Goal: Task Accomplishment & Management: Use online tool/utility

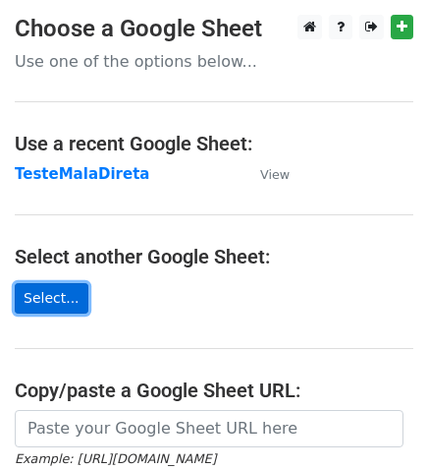
click at [67, 298] on link "Select..." at bounding box center [52, 298] width 74 height 30
click at [64, 293] on link "Select..." at bounding box center [52, 298] width 74 height 30
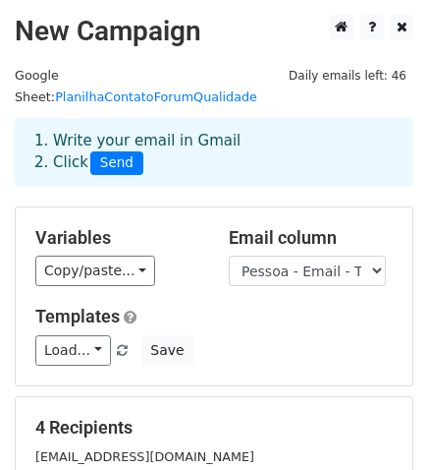
click at [58, 130] on div "1. Write your email in Gmail 2. Click Send" at bounding box center [214, 152] width 389 height 45
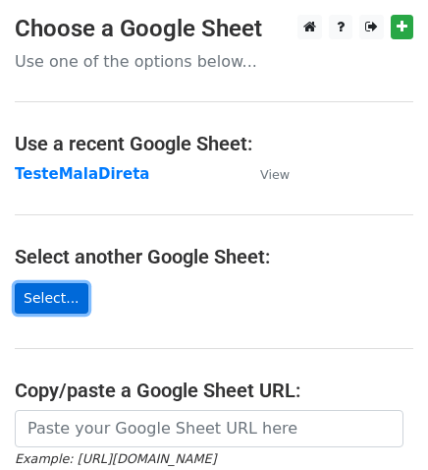
click at [71, 298] on link "Select..." at bounding box center [52, 298] width 74 height 30
click at [61, 293] on link "Select..." at bounding box center [52, 298] width 74 height 30
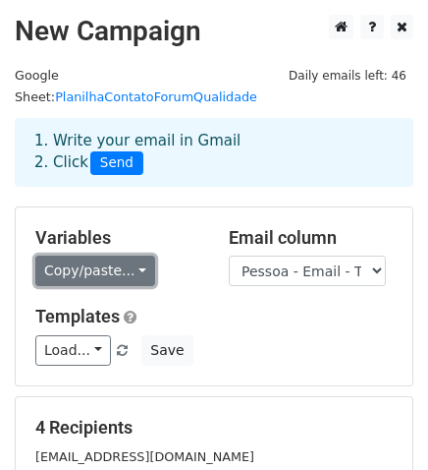
click at [128, 255] on link "Copy/paste..." at bounding box center [95, 270] width 120 height 30
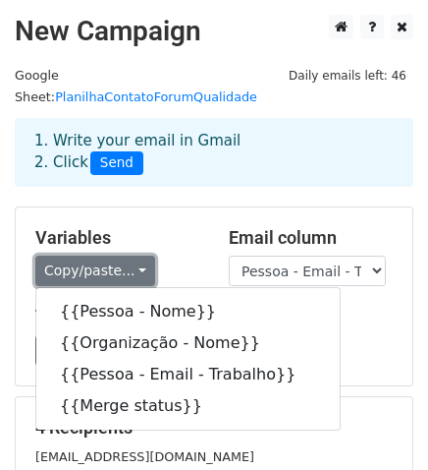
click at [128, 255] on link "Copy/paste..." at bounding box center [95, 270] width 120 height 30
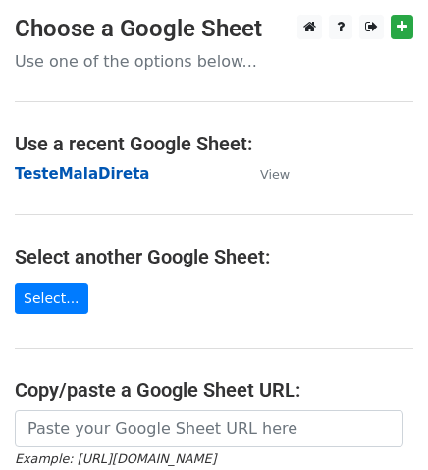
click at [112, 179] on strong "TesteMalaDireta" at bounding box center [82, 174] width 135 height 18
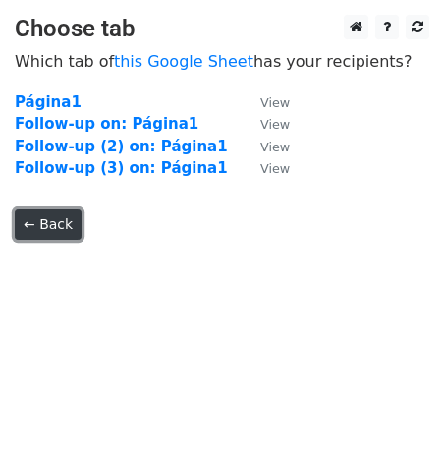
click at [35, 226] on link "← Back" at bounding box center [48, 224] width 67 height 30
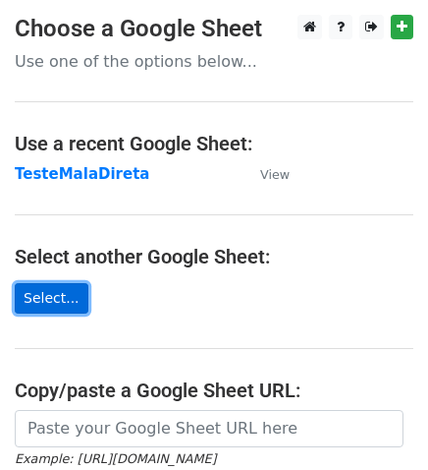
click at [47, 299] on link "Select..." at bounding box center [52, 298] width 74 height 30
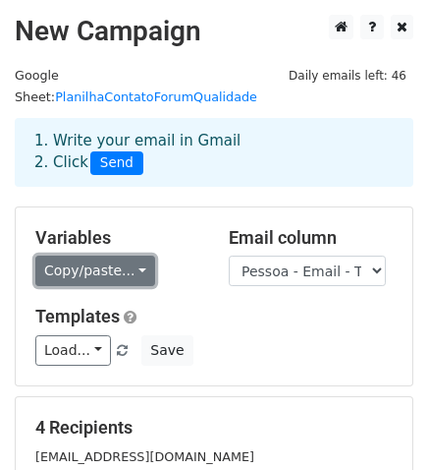
click at [127, 255] on link "Copy/paste..." at bounding box center [95, 270] width 120 height 30
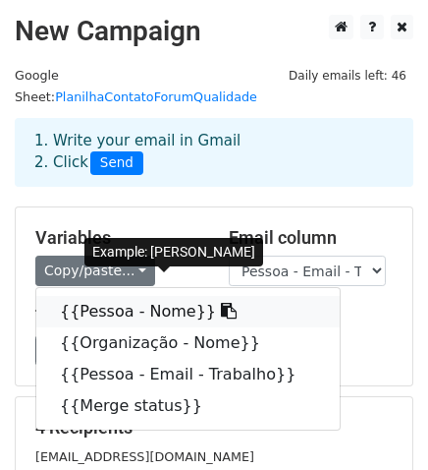
click at [132, 296] on link "{{Pessoa - Nome}}" at bounding box center [188, 311] width 304 height 31
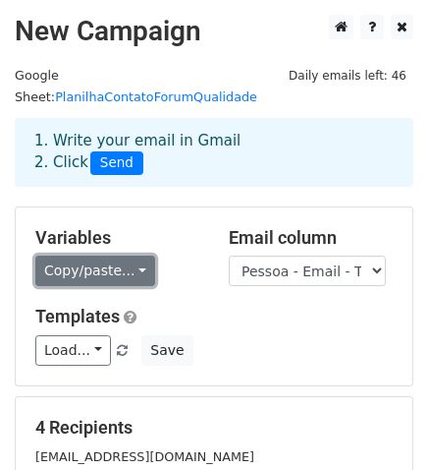
click at [135, 255] on link "Copy/paste..." at bounding box center [95, 270] width 120 height 30
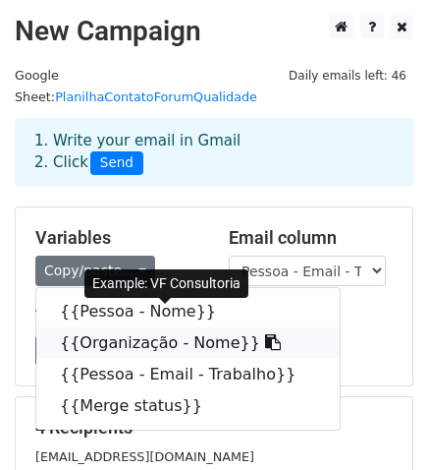
click at [162, 327] on link "{{Organização - Nome}}" at bounding box center [188, 342] width 304 height 31
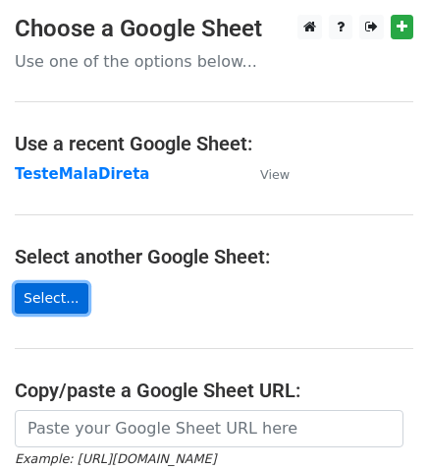
click at [58, 296] on link "Select..." at bounding box center [52, 298] width 74 height 30
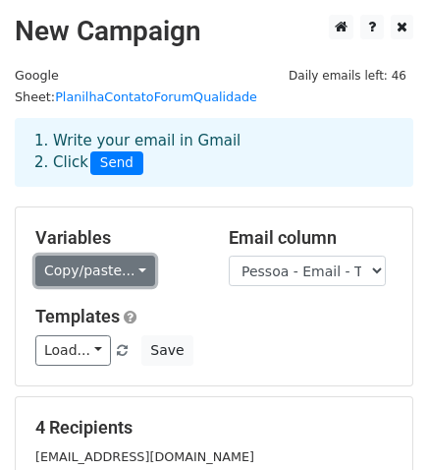
click at [132, 255] on link "Copy/paste..." at bounding box center [95, 270] width 120 height 30
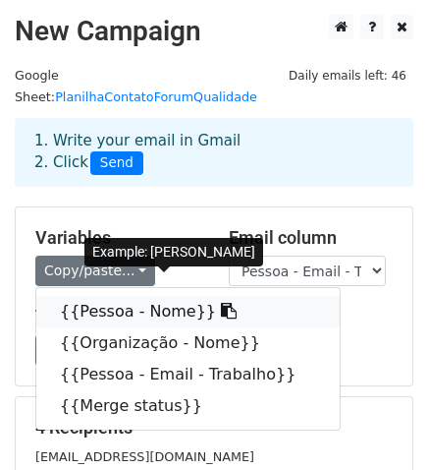
click at [128, 296] on link "{{Pessoa - Nome}}" at bounding box center [188, 311] width 304 height 31
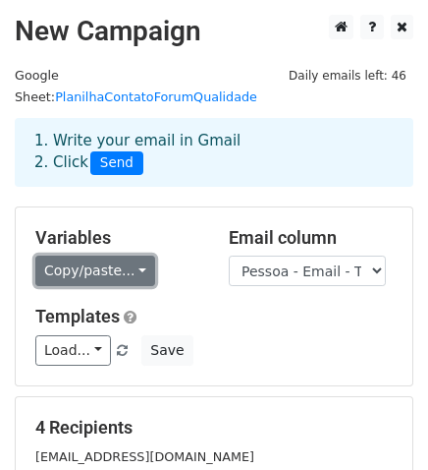
click at [130, 255] on link "Copy/paste..." at bounding box center [95, 270] width 120 height 30
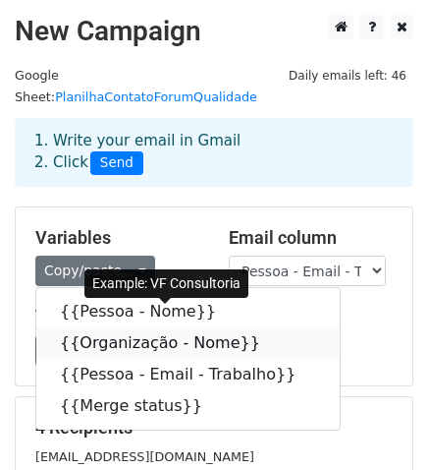
drag, startPoint x: 160, startPoint y: 323, endPoint x: 9, endPoint y: 275, distance: 158.8
click at [160, 327] on link "{{Organização - Nome}}" at bounding box center [188, 342] width 304 height 31
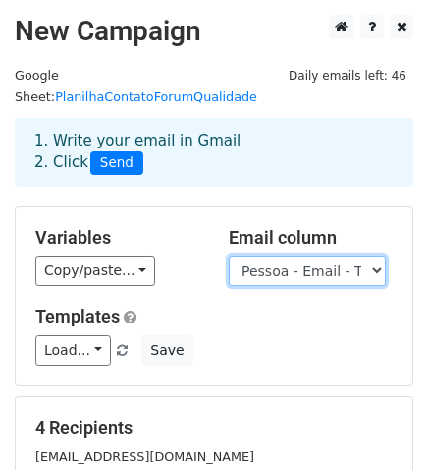
click at [375, 255] on select "Pessoa - Nome Organização - Nome Pessoa - Email - Trabalho Merge status" at bounding box center [307, 270] width 157 height 30
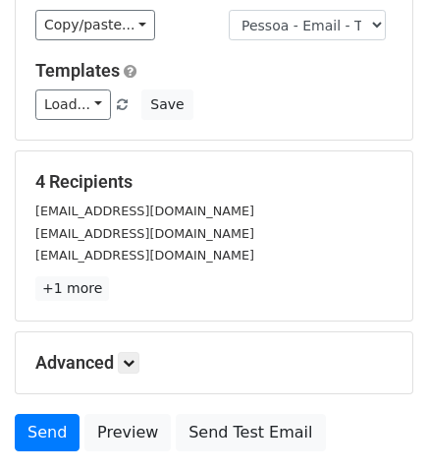
scroll to position [327, 0]
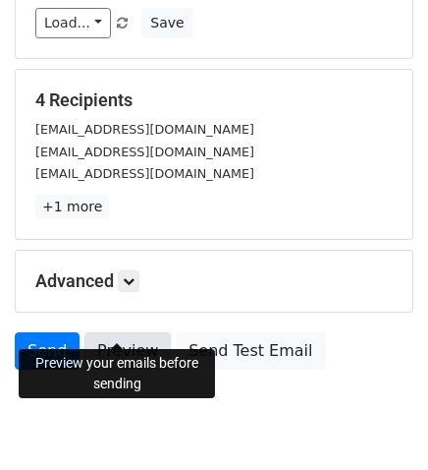
click at [121, 332] on link "Preview" at bounding box center [128, 350] width 86 height 37
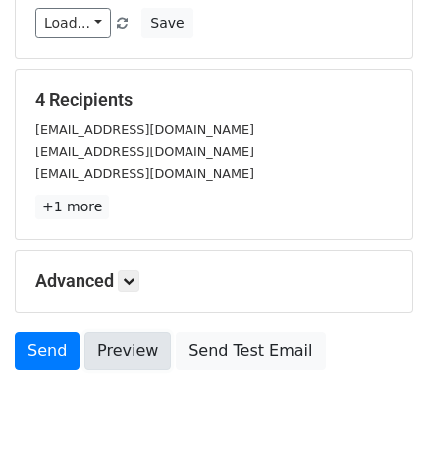
click at [105, 332] on link "Preview" at bounding box center [128, 350] width 86 height 37
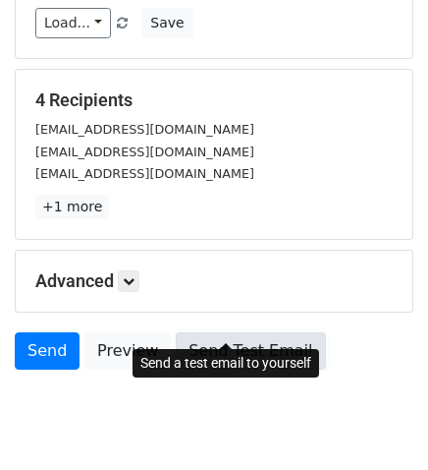
click at [206, 332] on link "Send Test Email" at bounding box center [250, 350] width 149 height 37
click at [226, 332] on link "Send Test Email" at bounding box center [250, 350] width 149 height 37
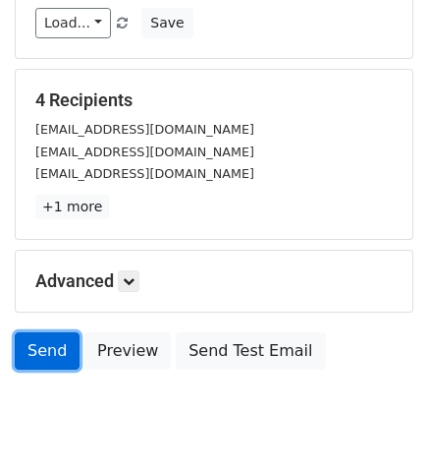
click at [38, 332] on link "Send" at bounding box center [47, 350] width 65 height 37
click at [31, 332] on link "Send" at bounding box center [47, 350] width 65 height 37
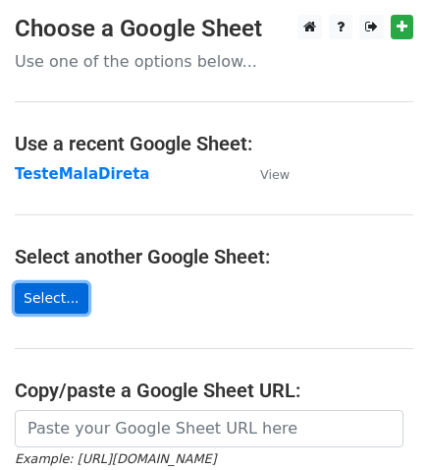
click at [44, 296] on link "Select..." at bounding box center [52, 298] width 74 height 30
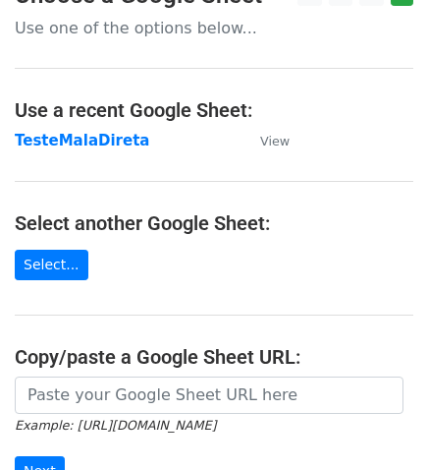
scroll to position [109, 0]
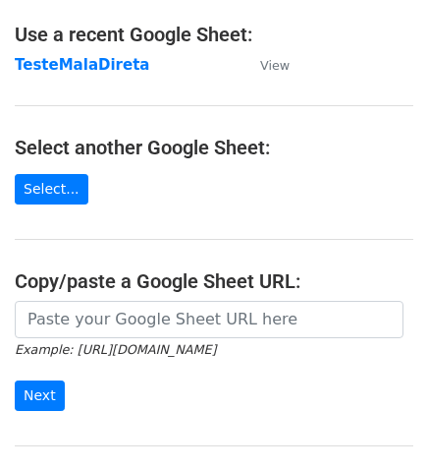
click at [177, 351] on small "Example: [URL][DOMAIN_NAME]" at bounding box center [115, 349] width 201 height 15
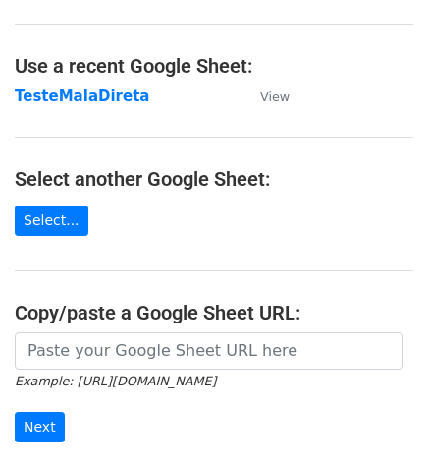
scroll to position [0, 0]
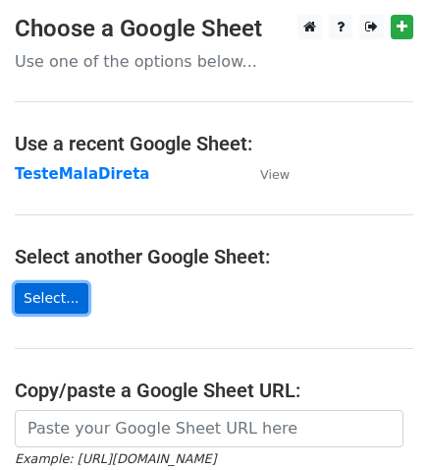
click at [52, 291] on link "Select..." at bounding box center [52, 298] width 74 height 30
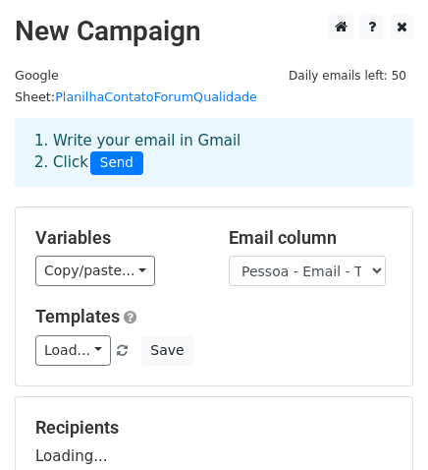
click at [144, 130] on div "1. Write your email in Gmail 2. Click Send" at bounding box center [214, 152] width 389 height 45
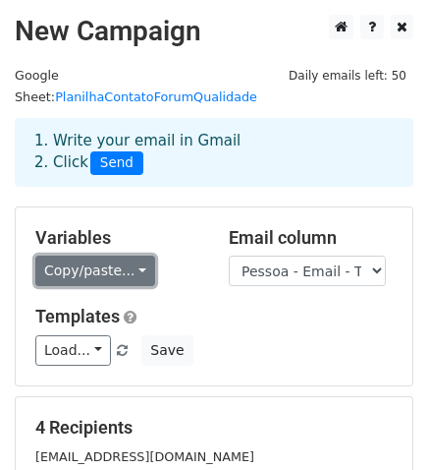
click at [126, 255] on link "Copy/paste..." at bounding box center [95, 270] width 120 height 30
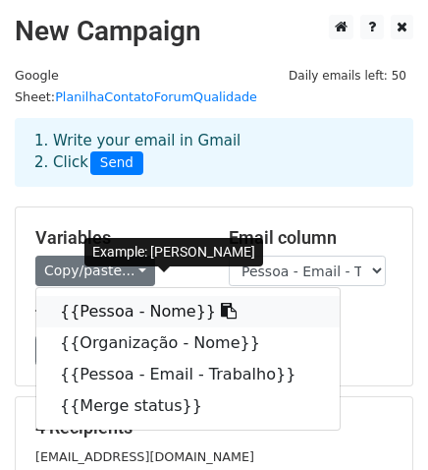
click at [149, 296] on link "{{Pessoa - Nome}}" at bounding box center [188, 311] width 304 height 31
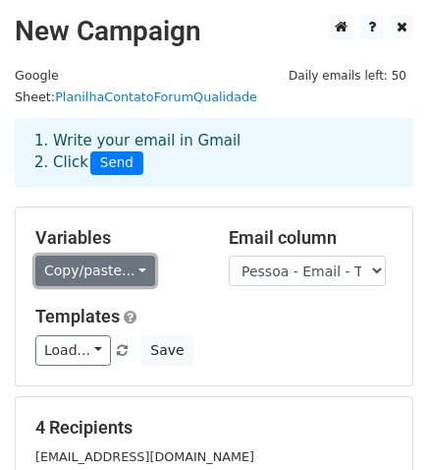
click at [131, 255] on link "Copy/paste..." at bounding box center [95, 270] width 120 height 30
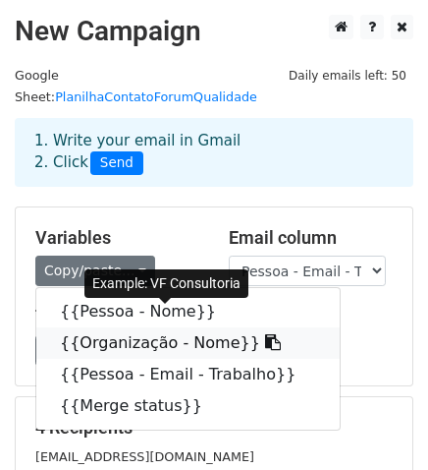
click at [136, 327] on link "{{Organização - Nome}}" at bounding box center [188, 342] width 304 height 31
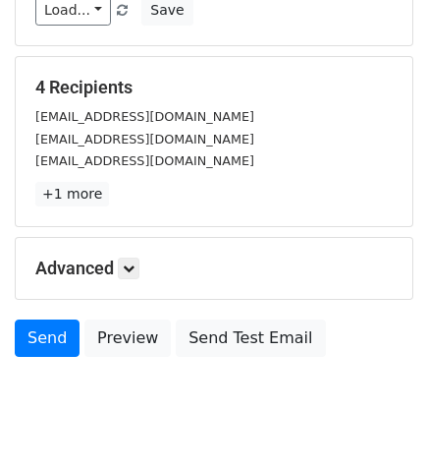
scroll to position [367, 0]
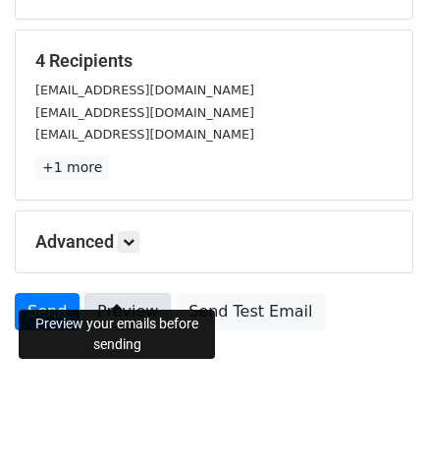
click at [120, 293] on link "Preview" at bounding box center [128, 311] width 86 height 37
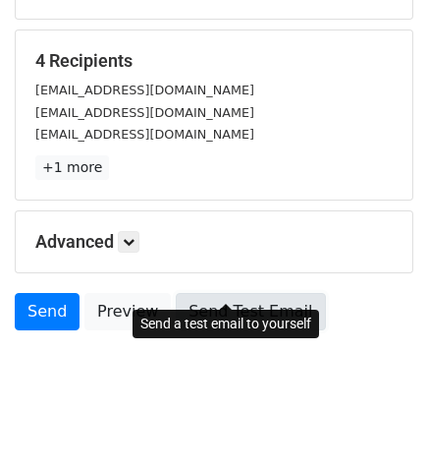
click at [217, 293] on link "Send Test Email" at bounding box center [250, 311] width 149 height 37
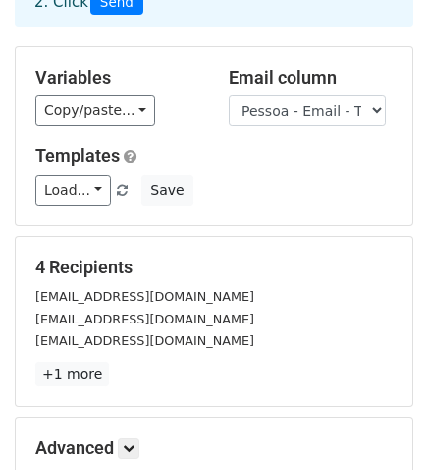
scroll to position [148, 0]
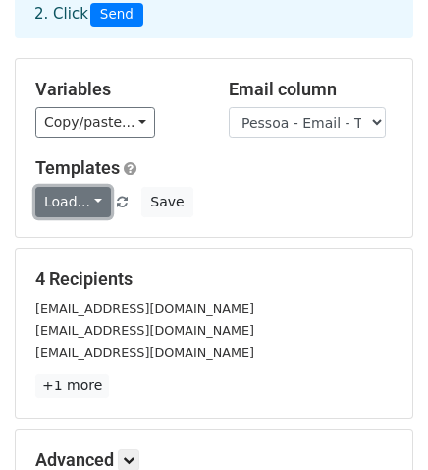
click at [85, 187] on link "Load..." at bounding box center [73, 202] width 76 height 30
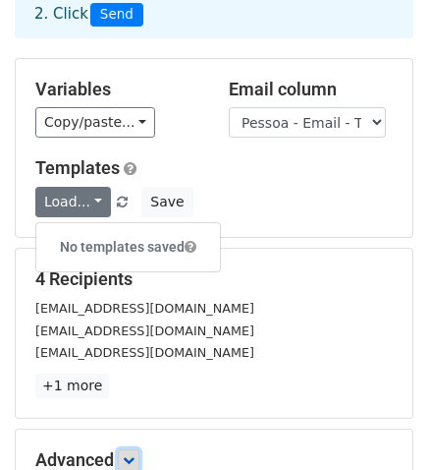
click at [135, 454] on icon at bounding box center [129, 460] width 12 height 12
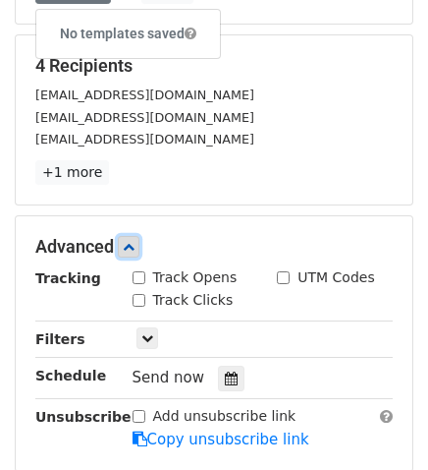
scroll to position [367, 0]
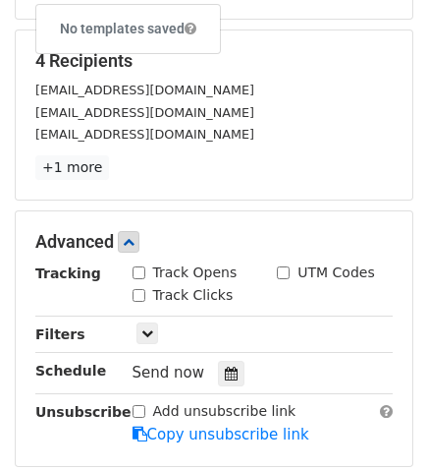
click at [136, 266] on input "Track Opens" at bounding box center [139, 272] width 13 height 13
checkbox input "true"
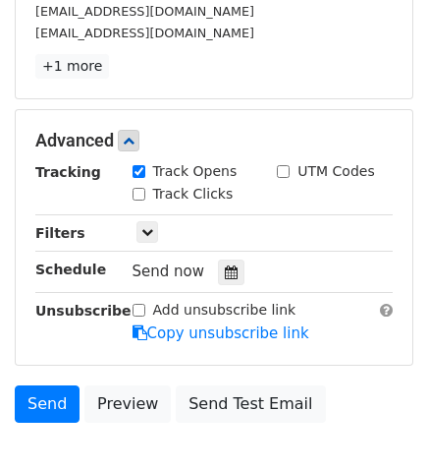
scroll to position [476, 0]
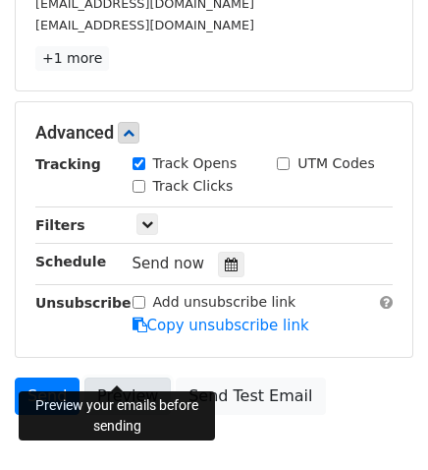
click at [118, 377] on link "Preview" at bounding box center [128, 395] width 86 height 37
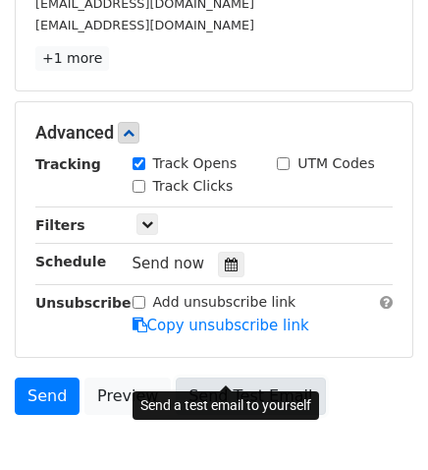
click at [248, 377] on link "Send Test Email" at bounding box center [250, 395] width 149 height 37
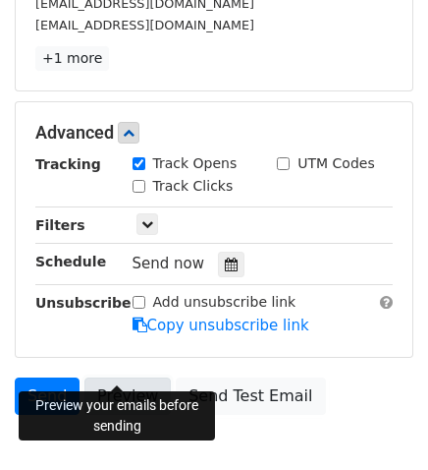
click at [131, 377] on link "Preview" at bounding box center [128, 395] width 86 height 37
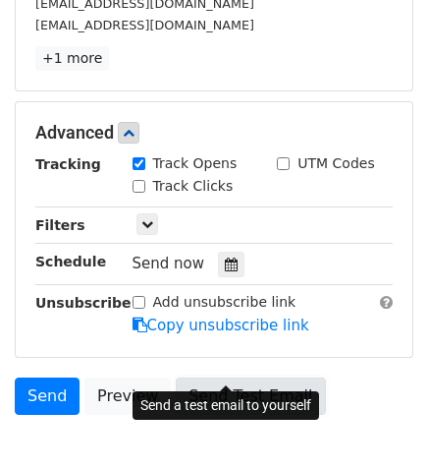
click at [217, 377] on link "Send Test Email" at bounding box center [250, 395] width 149 height 37
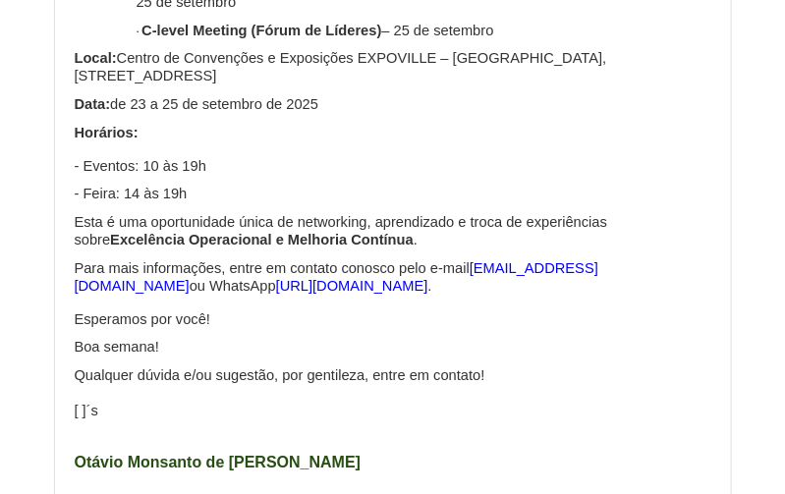
scroll to position [3527, 0]
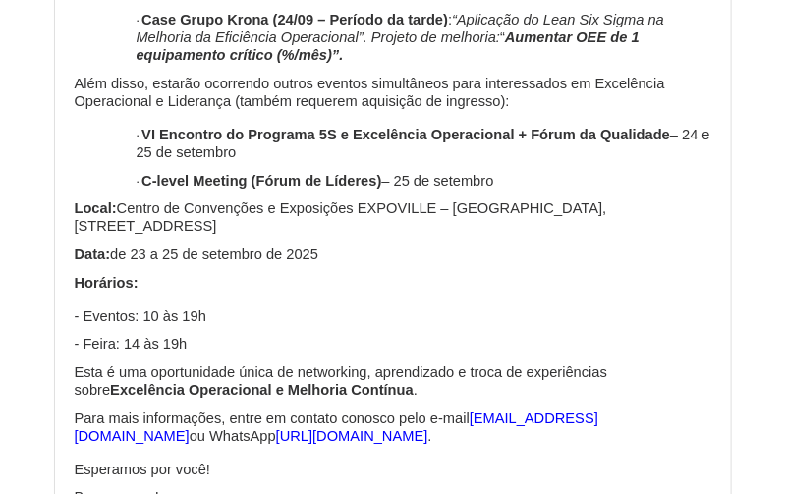
scroll to position [3916, 0]
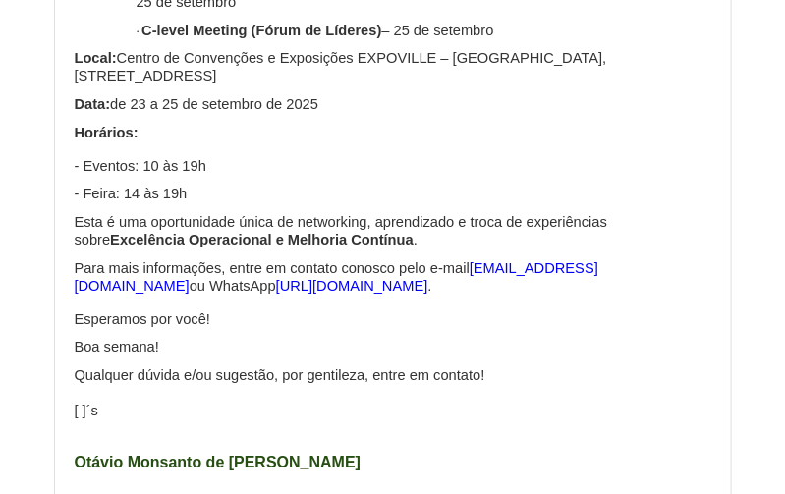
scroll to position [4889, 0]
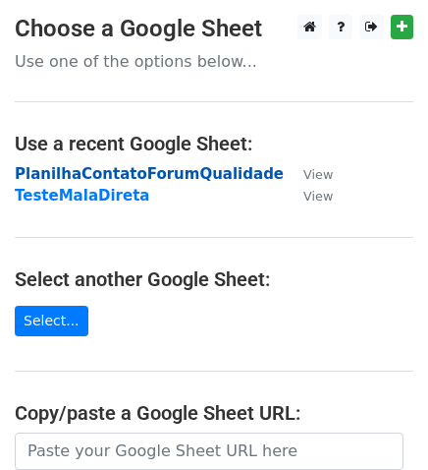
click at [112, 172] on strong "PlanilhaContatoForumQualidade" at bounding box center [149, 174] width 269 height 18
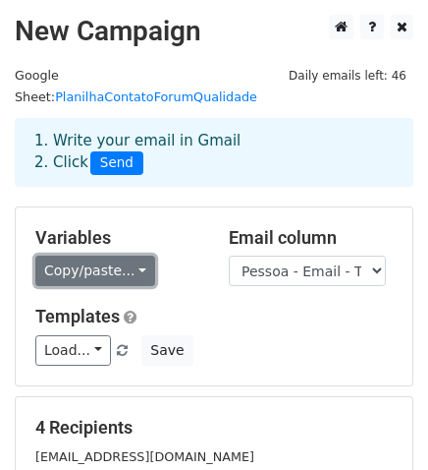
click at [128, 255] on link "Copy/paste..." at bounding box center [95, 270] width 120 height 30
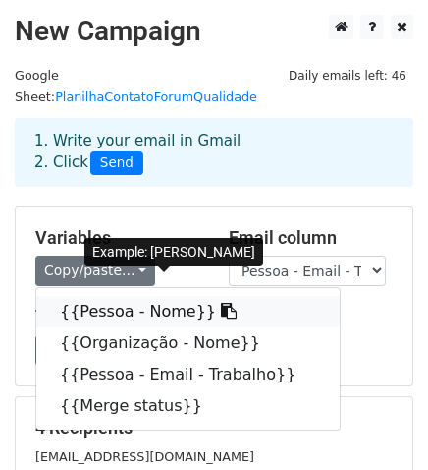
click at [136, 296] on link "{{Pessoa - Nome}}" at bounding box center [188, 311] width 304 height 31
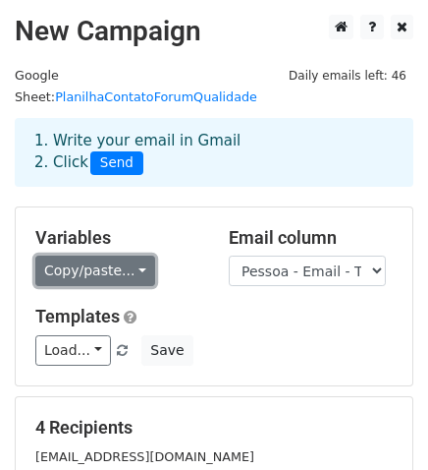
click at [134, 255] on link "Copy/paste..." at bounding box center [95, 270] width 120 height 30
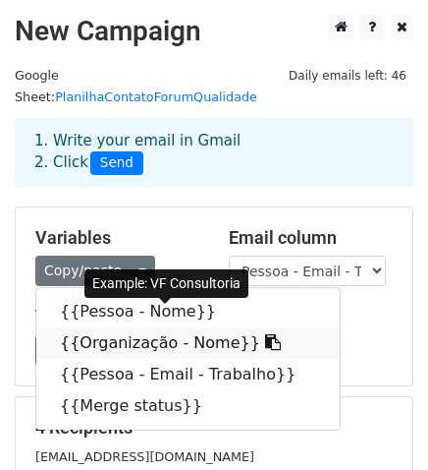
click at [163, 327] on link "{{Organização - Nome}}" at bounding box center [188, 342] width 304 height 31
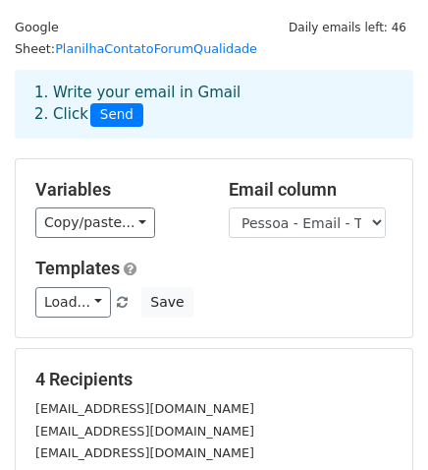
scroll to position [218, 0]
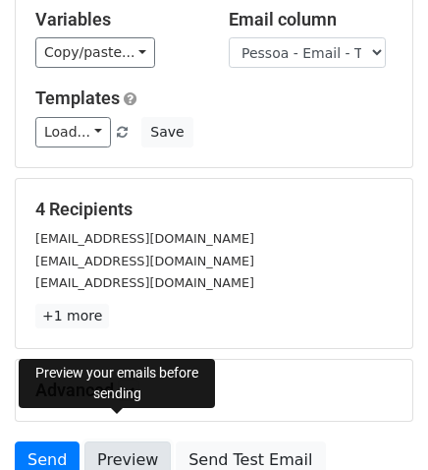
click at [132, 441] on link "Preview" at bounding box center [128, 459] width 86 height 37
click at [134, 441] on link "Preview" at bounding box center [128, 459] width 86 height 37
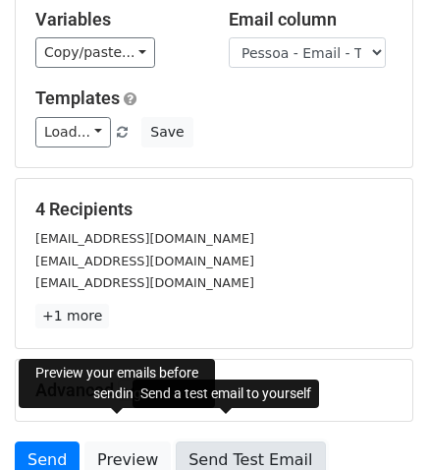
click at [256, 441] on link "Send Test Email" at bounding box center [250, 459] width 149 height 37
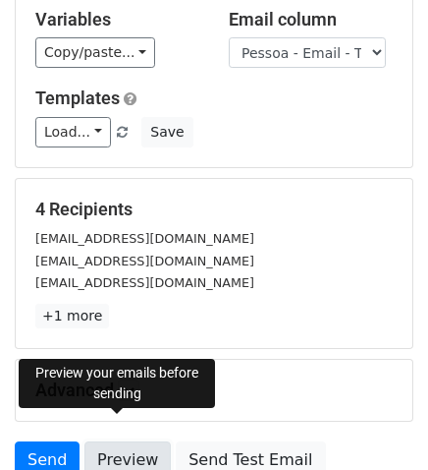
click at [115, 441] on link "Preview" at bounding box center [128, 459] width 86 height 37
click at [124, 441] on link "Preview" at bounding box center [128, 459] width 86 height 37
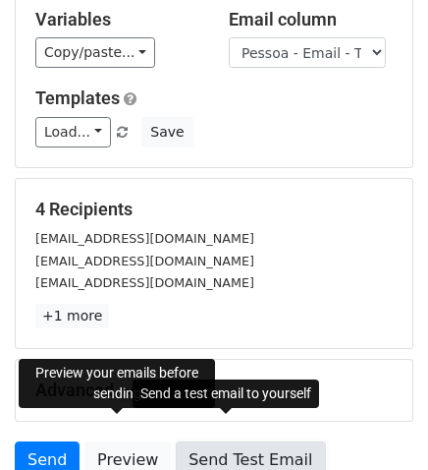
click at [205, 441] on link "Send Test Email" at bounding box center [250, 459] width 149 height 37
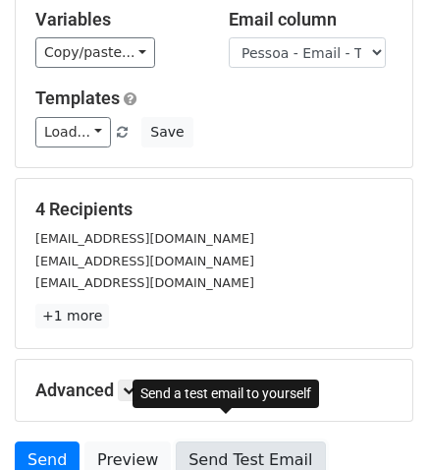
click at [194, 446] on link "Send Test Email" at bounding box center [250, 459] width 149 height 37
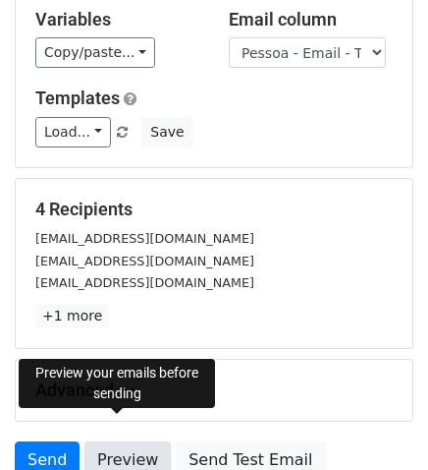
click at [114, 441] on link "Preview" at bounding box center [128, 459] width 86 height 37
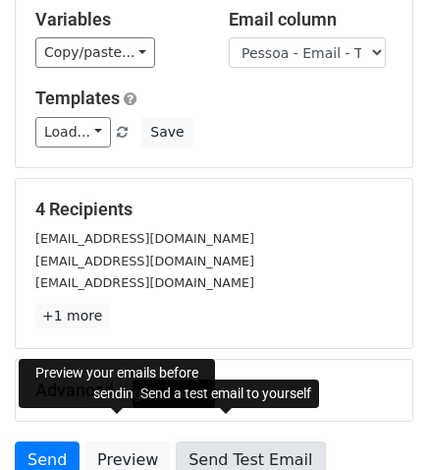
click at [220, 441] on link "Send Test Email" at bounding box center [250, 459] width 149 height 37
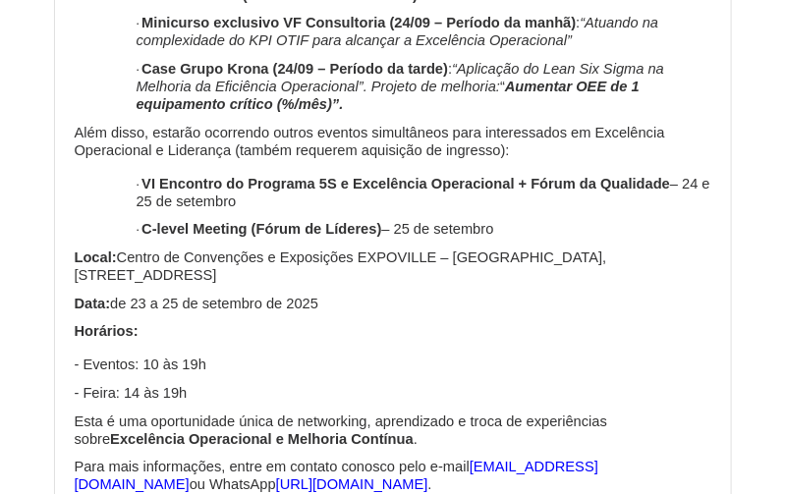
scroll to position [4774, 0]
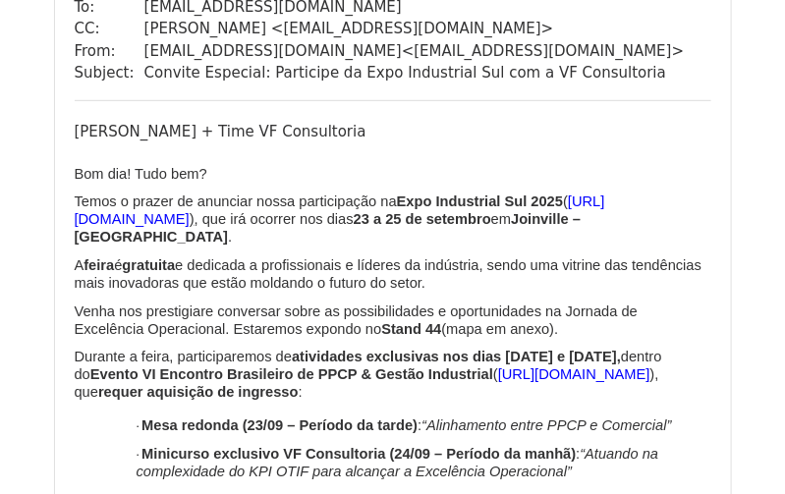
scroll to position [197, 0]
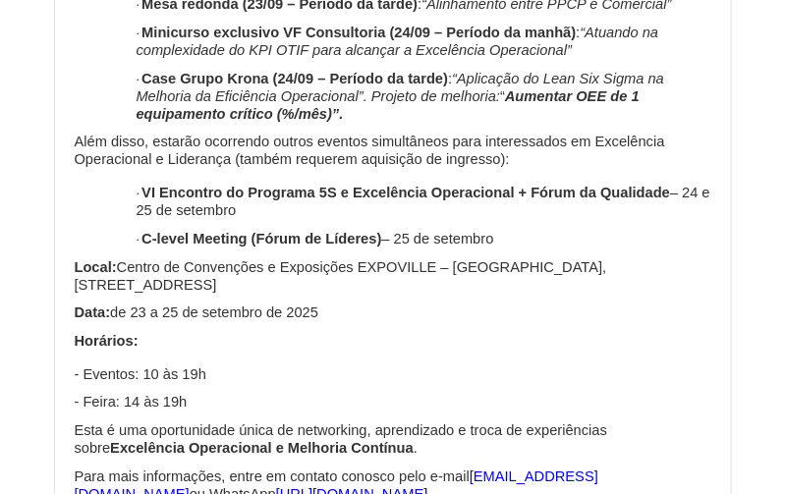
scroll to position [4992, 0]
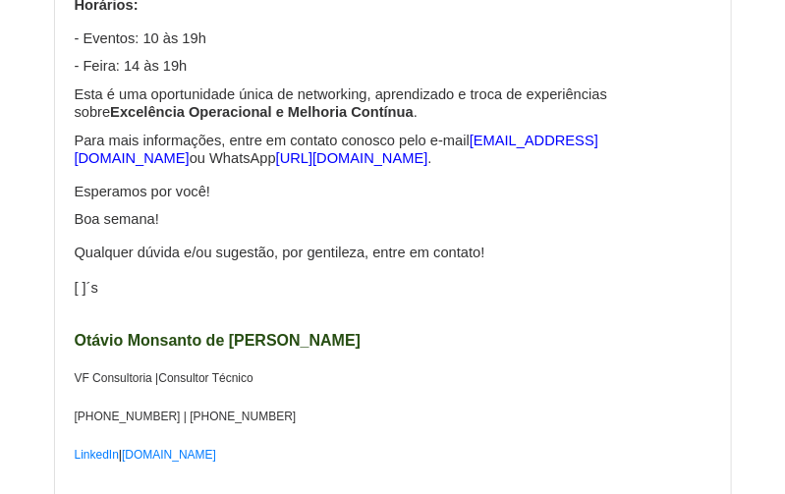
scroll to position [5338, 0]
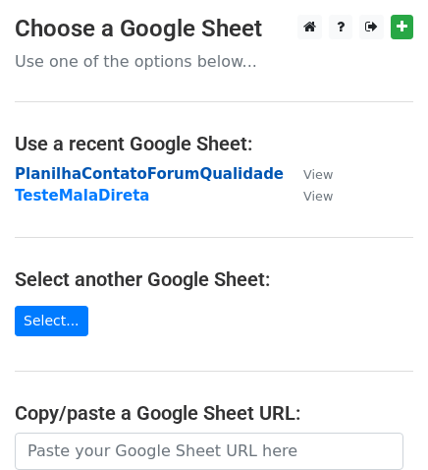
click at [66, 176] on strong "PlanilhaContatoForumQualidade" at bounding box center [149, 174] width 269 height 18
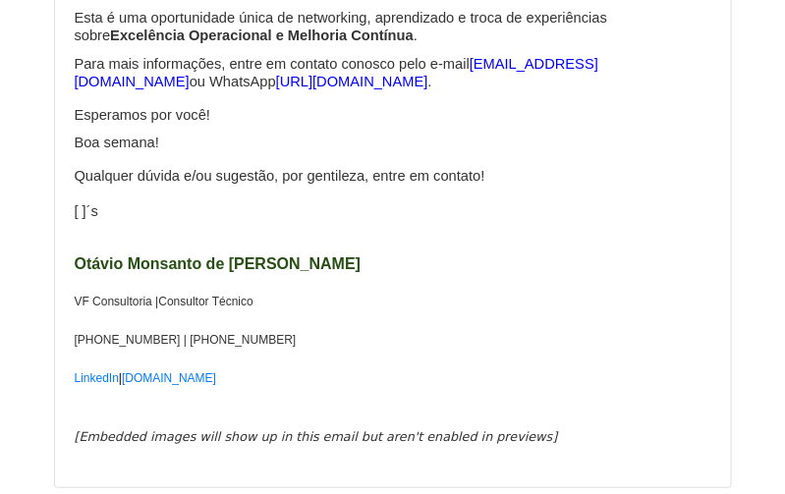
scroll to position [5338, 0]
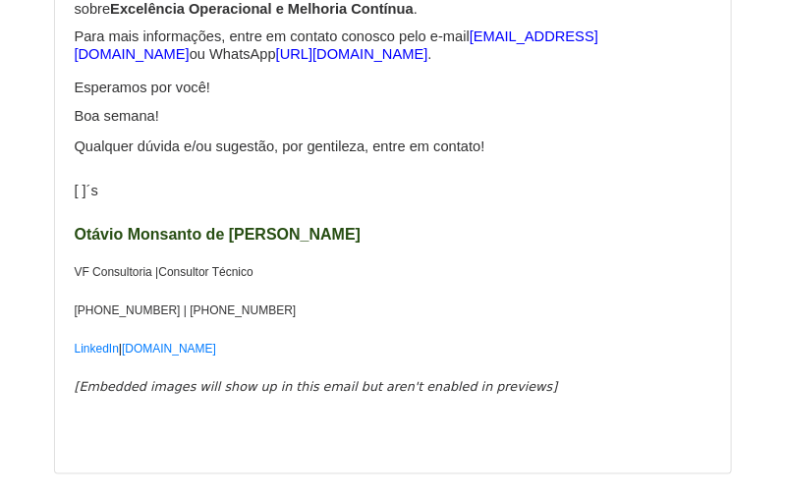
scroll to position [5478, 0]
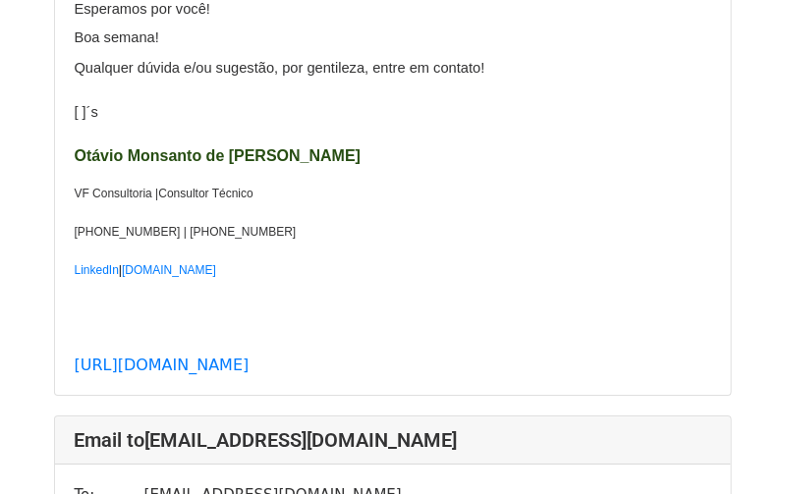
scroll to position [1179, 0]
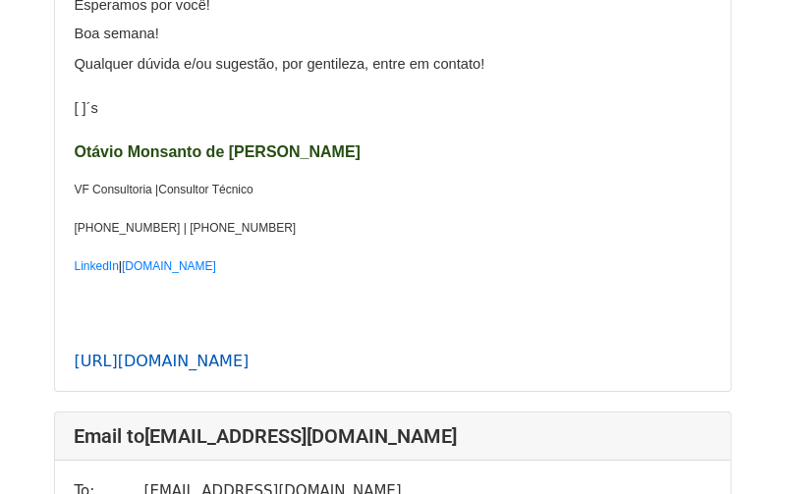
click at [241, 352] on link "https://drive.google.com/file/d/173mVIbAk4Lhe06OlwkAwA3ifTYknVJHQ/view?usp=driv…" at bounding box center [162, 361] width 175 height 19
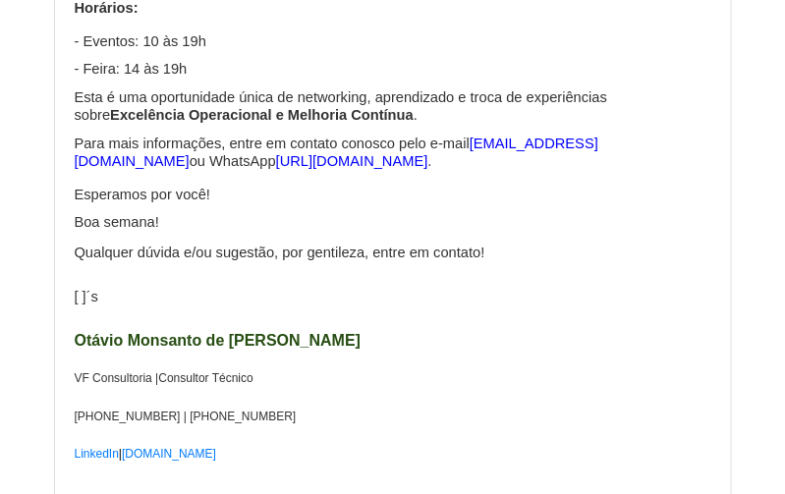
scroll to position [3832, 0]
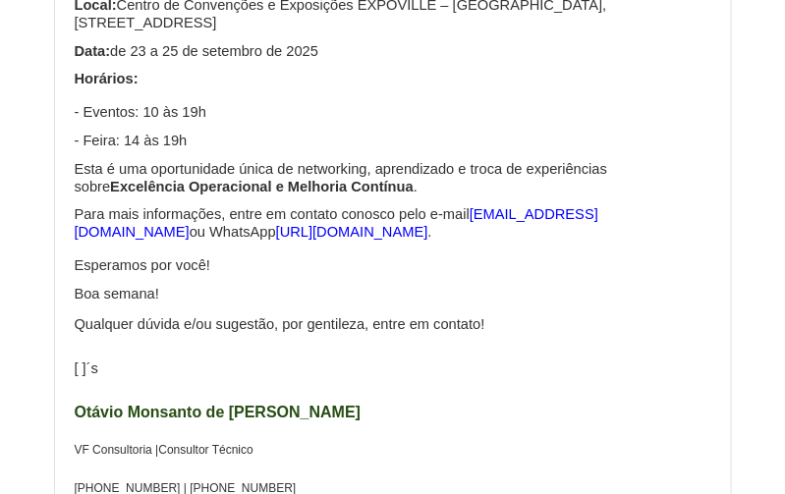
scroll to position [1081, 0]
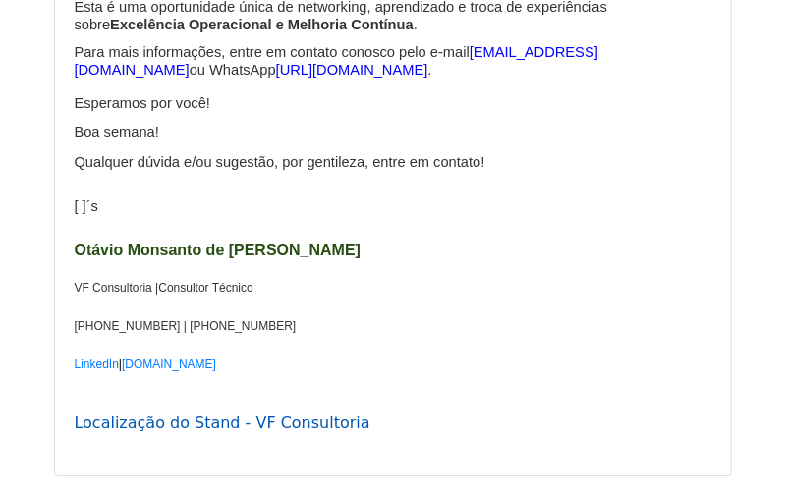
click at [211, 414] on link "Localização do Stand - VF Consultoria" at bounding box center [223, 423] width 296 height 19
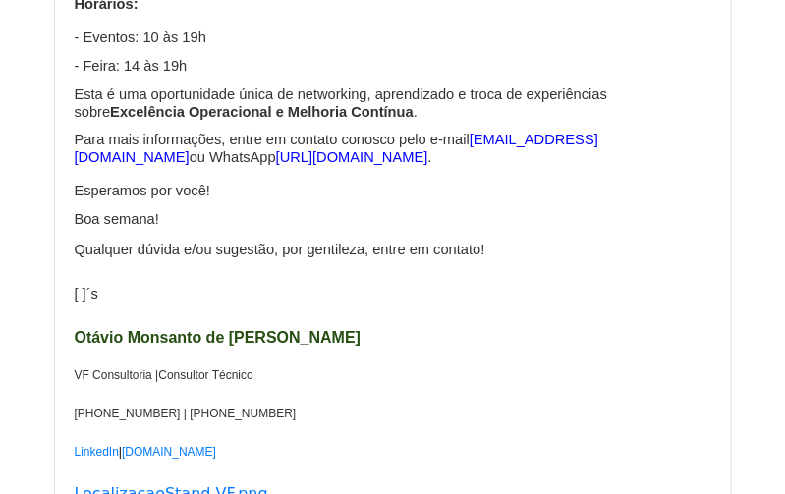
scroll to position [1277, 0]
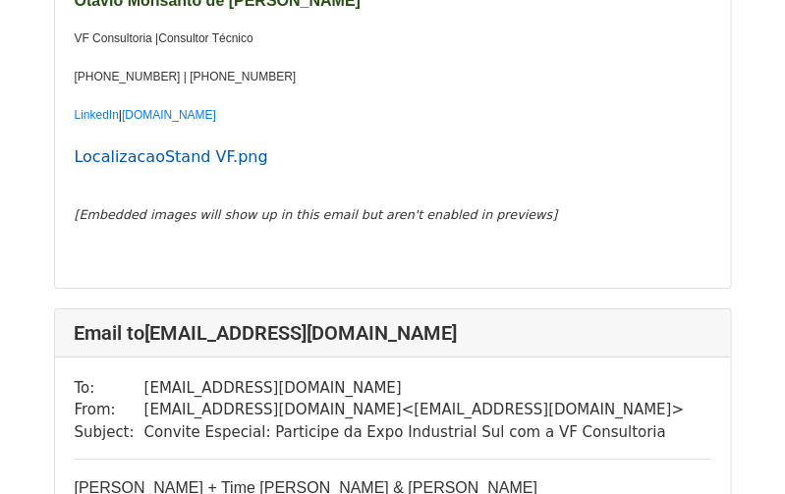
click at [188, 147] on link "Localizacao Stand VF.png" at bounding box center [172, 156] width 194 height 19
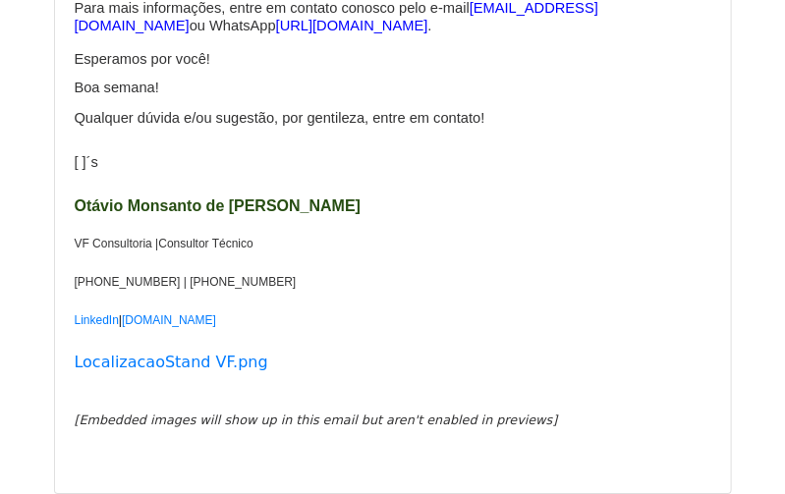
scroll to position [1081, 0]
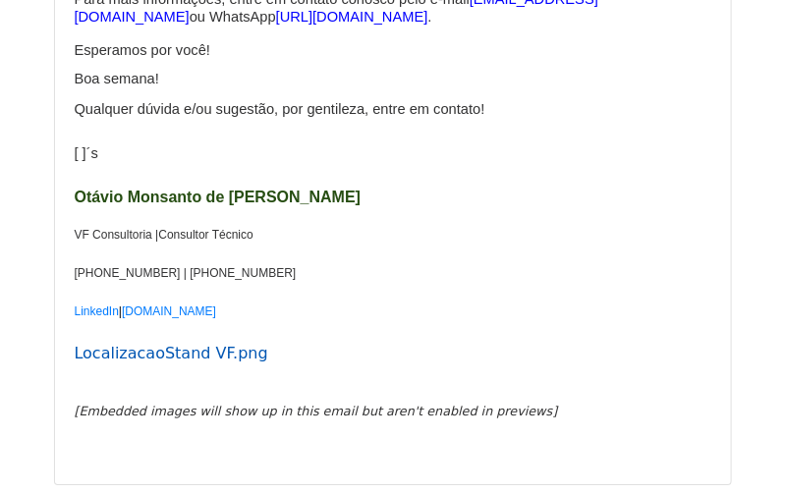
click at [186, 344] on link "Localizacao Stand VF.png" at bounding box center [172, 353] width 194 height 19
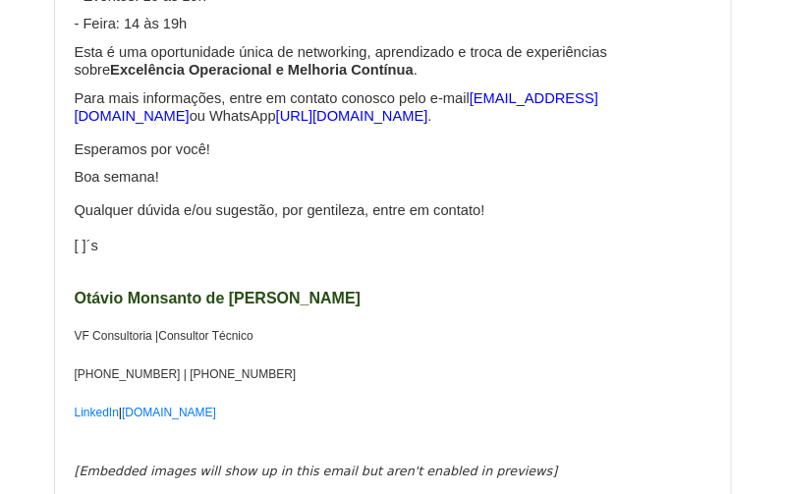
scroll to position [1081, 0]
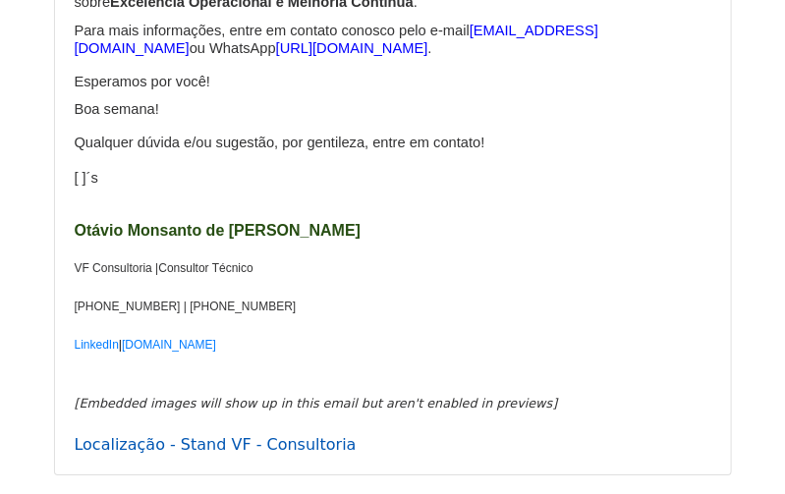
click at [195, 435] on link "Localização - Stand VF - Consultoria" at bounding box center [216, 444] width 282 height 19
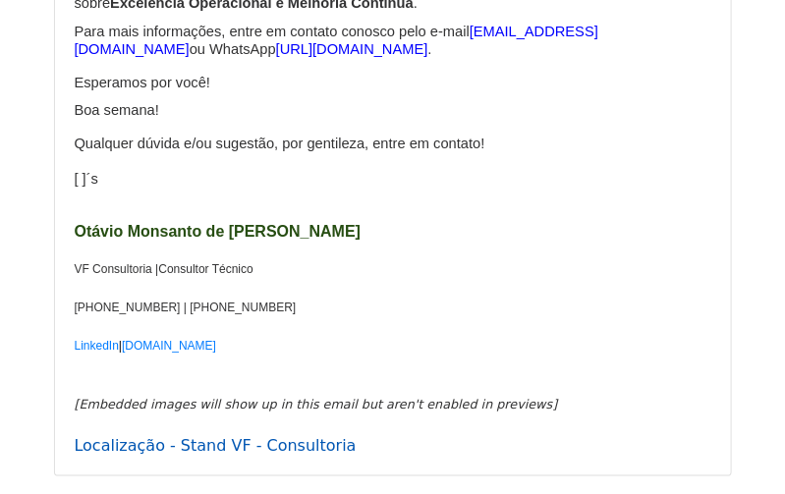
scroll to position [5421, 0]
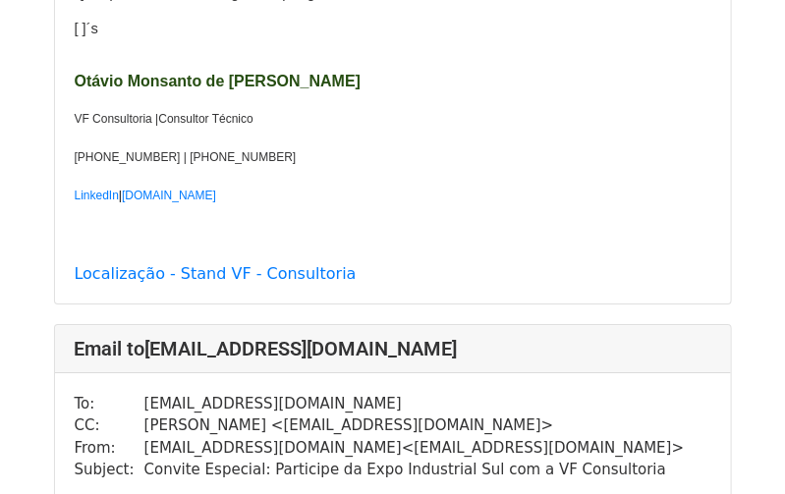
scroll to position [1277, 0]
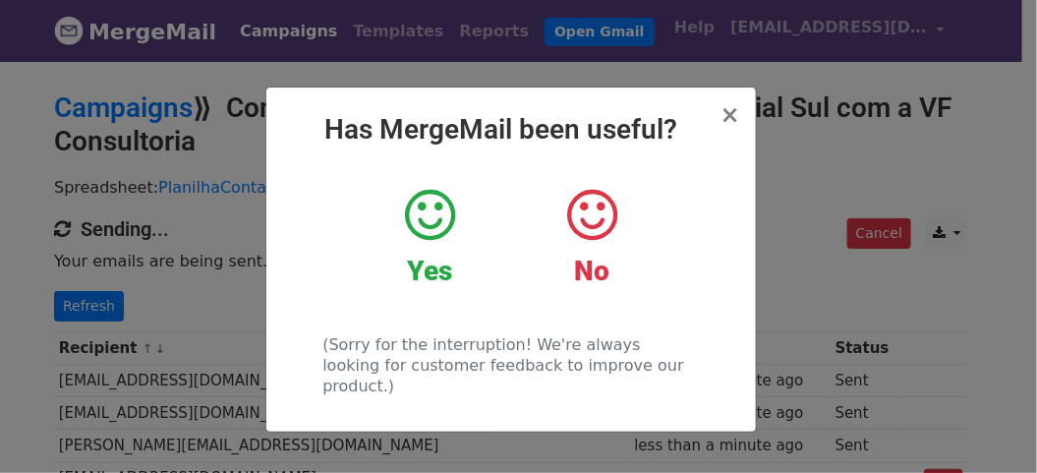
click at [444, 270] on strong "Yes" at bounding box center [429, 271] width 45 height 32
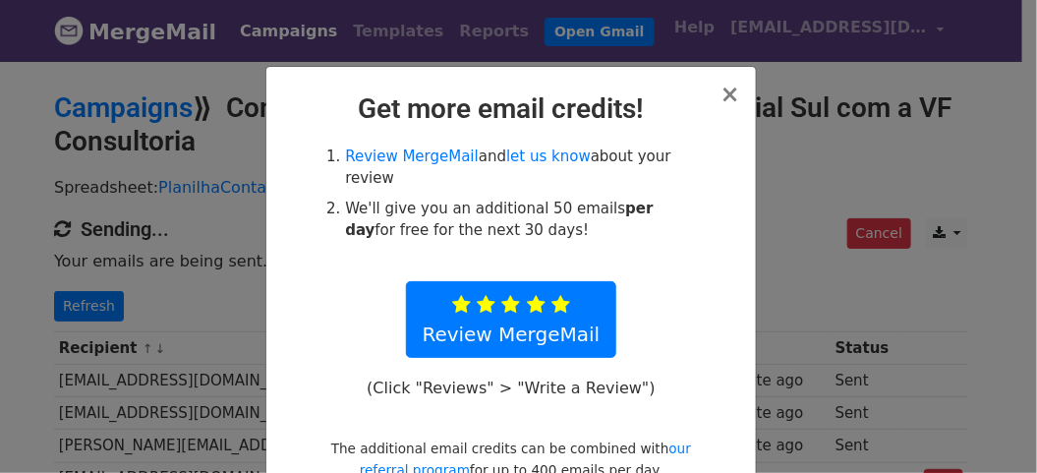
scroll to position [78, 0]
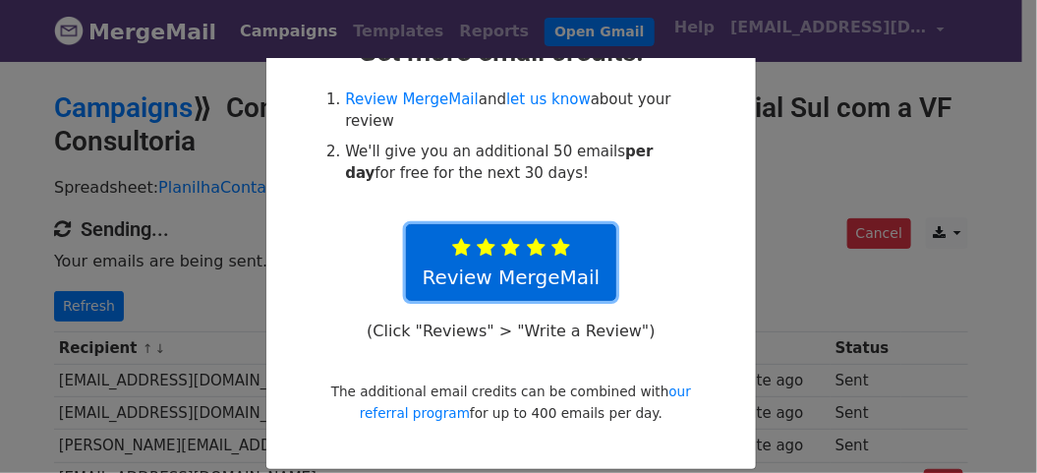
click at [551, 238] on icon at bounding box center [560, 248] width 19 height 20
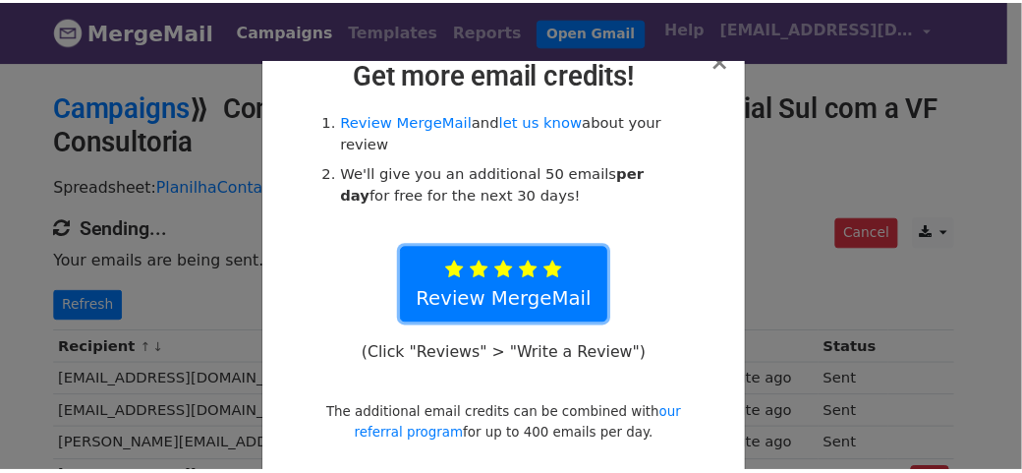
scroll to position [0, 0]
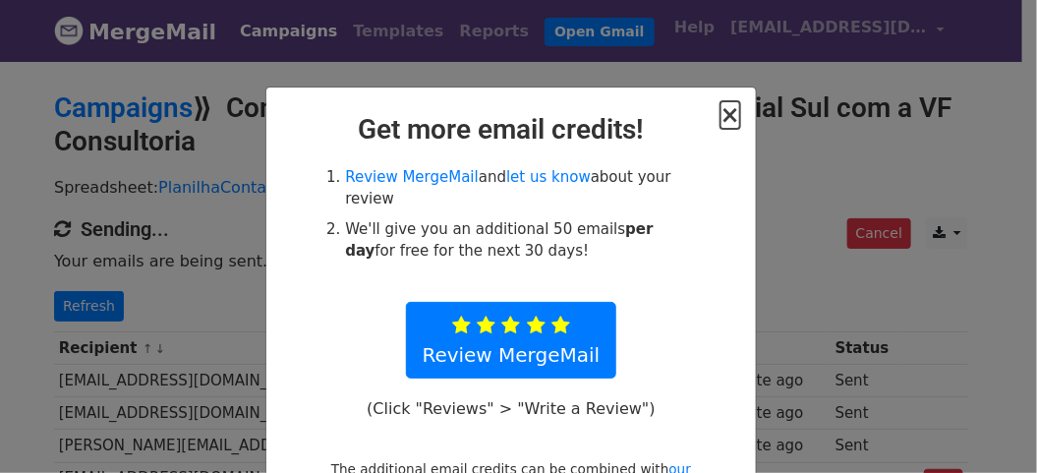
click at [724, 119] on span "×" at bounding box center [730, 115] width 20 height 28
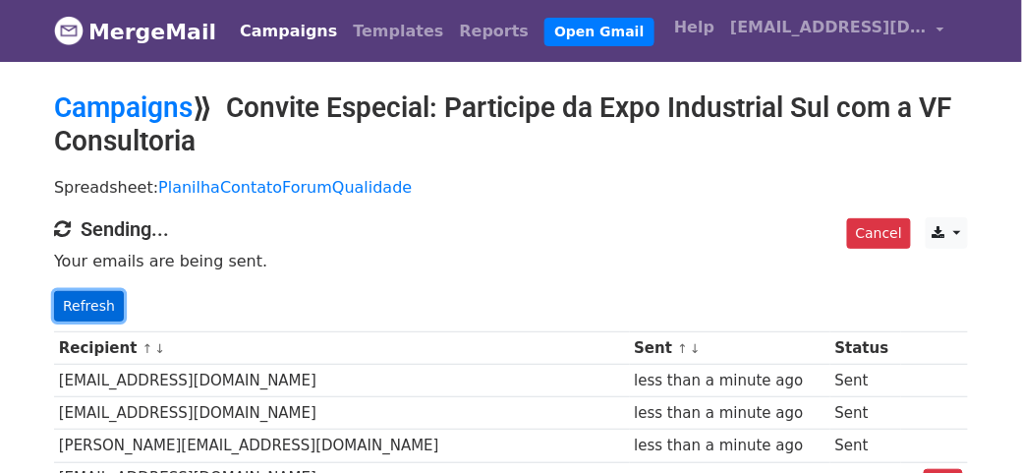
click at [81, 306] on link "Refresh" at bounding box center [89, 306] width 70 height 30
